Goal: Task Accomplishment & Management: Manage account settings

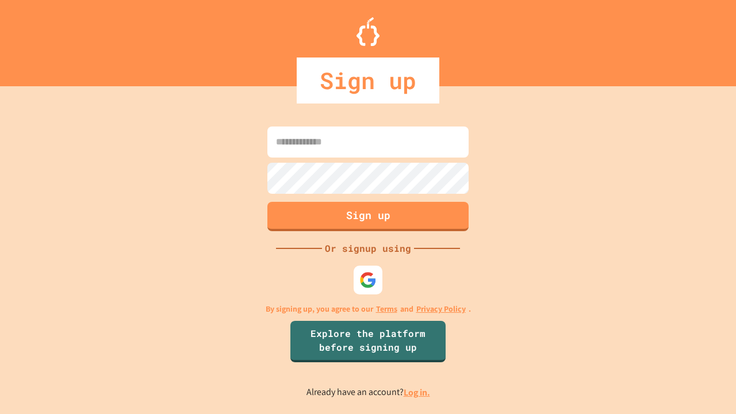
click at [418, 392] on link "Log in." at bounding box center [417, 393] width 26 height 12
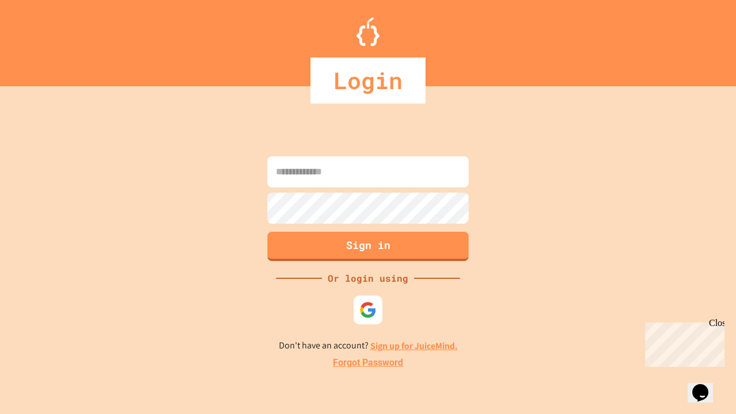
click at [368, 363] on link "Forgot Password" at bounding box center [368, 363] width 70 height 14
